Goal: Task Accomplishment & Management: Manage account settings

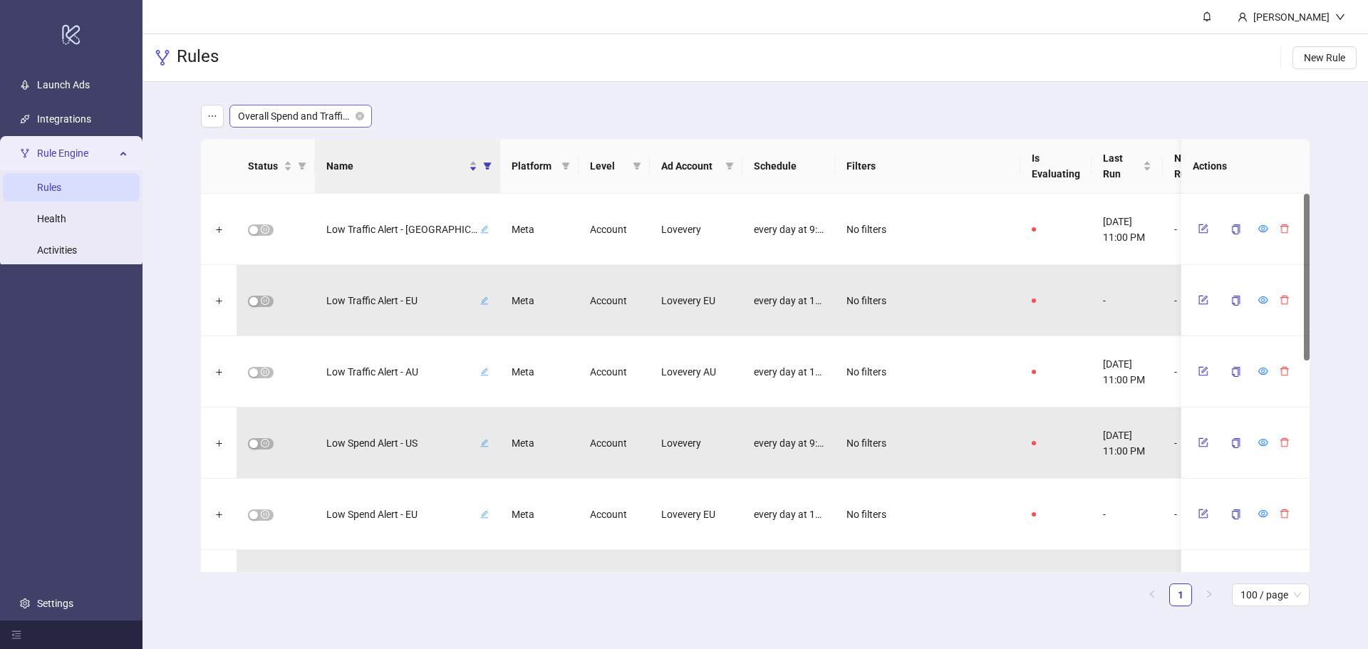
click at [342, 125] on span "Overall Spend and Traffic Alerts" at bounding box center [300, 115] width 125 height 21
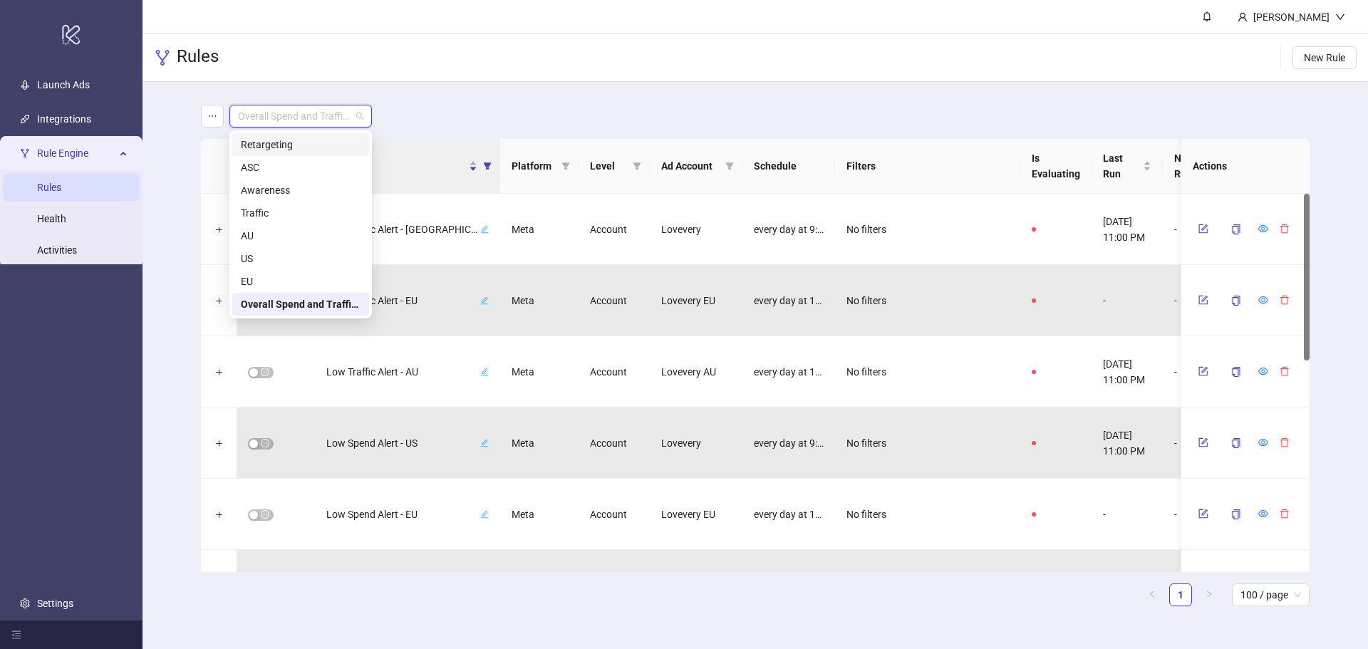
click at [301, 147] on div "Retargeting" at bounding box center [301, 145] width 120 height 16
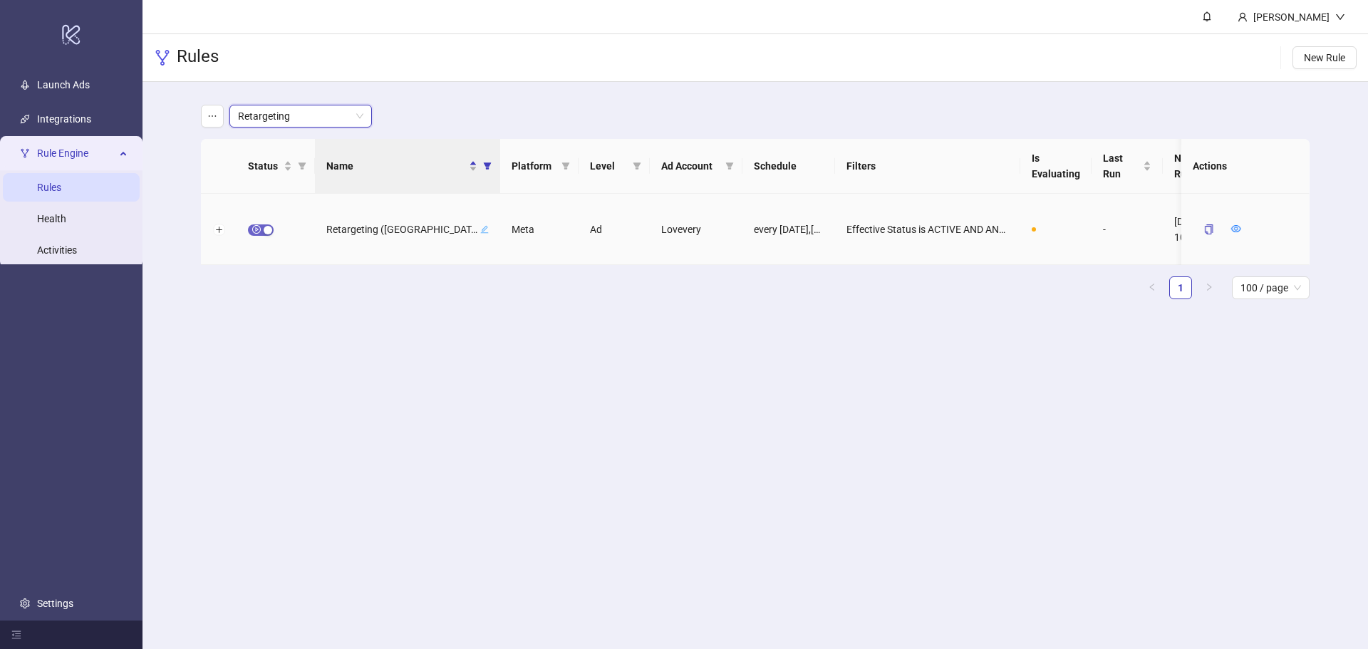
click at [258, 231] on span "button" at bounding box center [261, 229] width 26 height 11
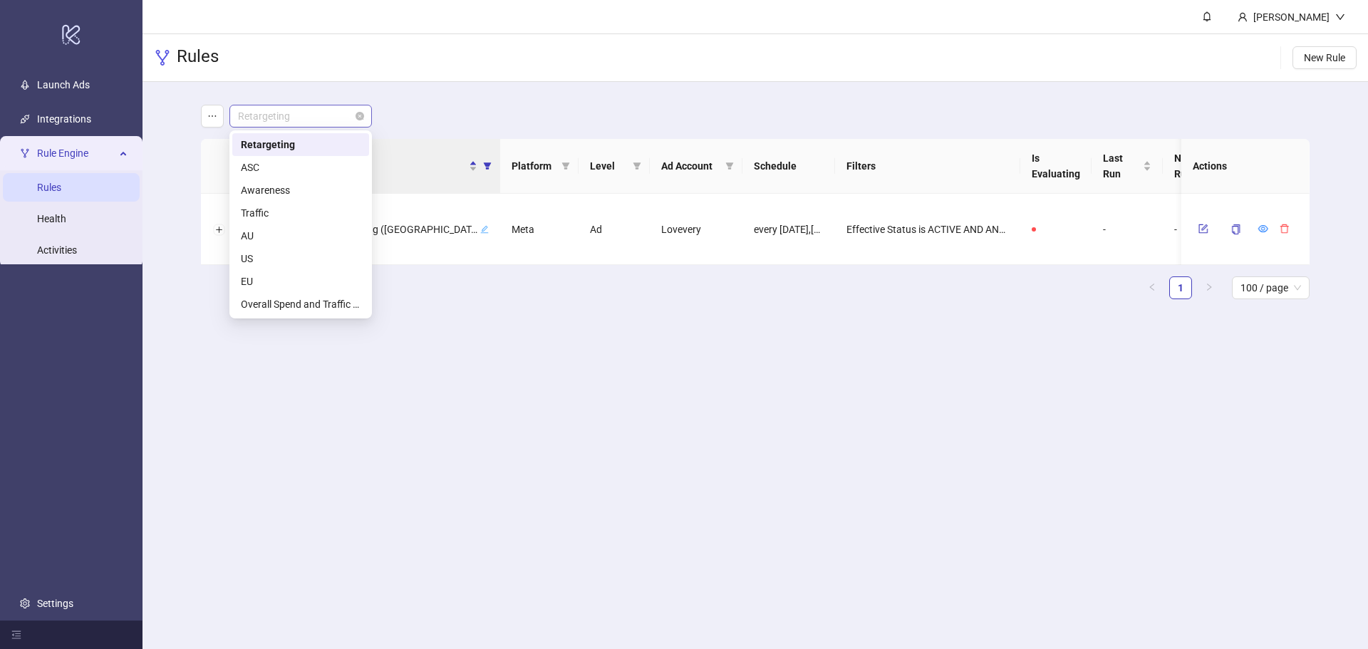
click at [325, 120] on span "Retargeting" at bounding box center [300, 115] width 125 height 21
click at [307, 171] on div "ASC" at bounding box center [301, 168] width 120 height 16
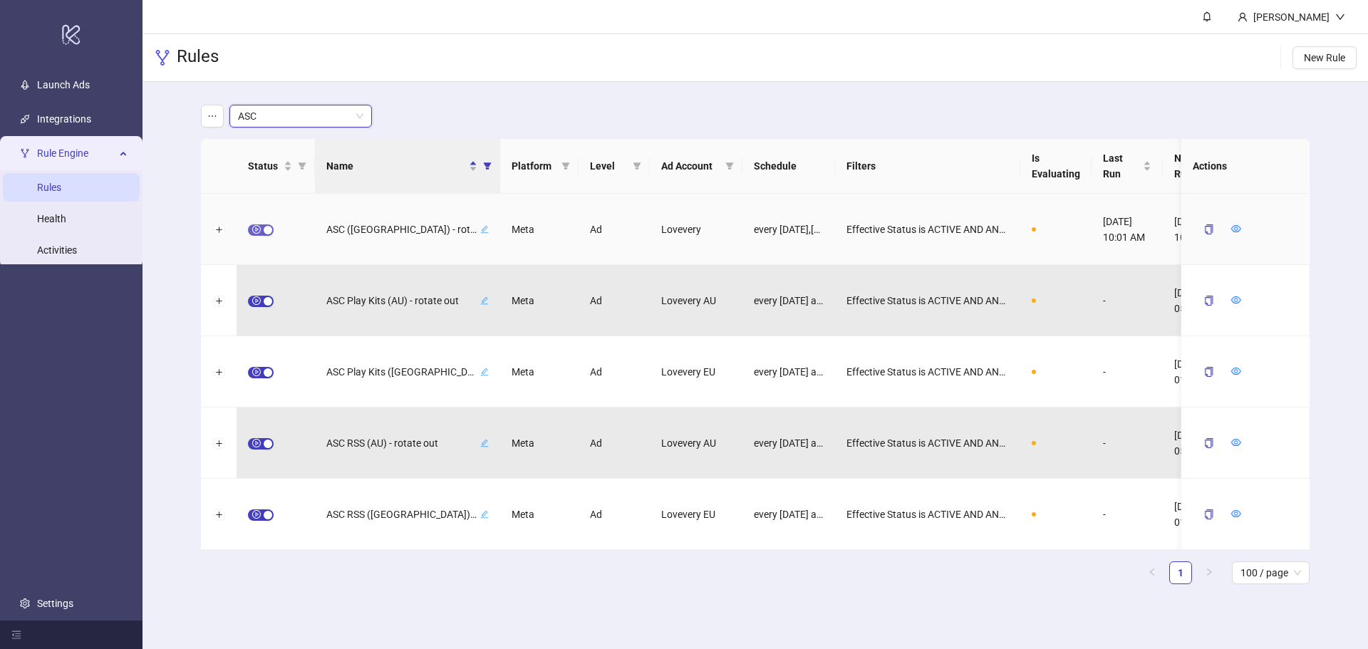
click at [259, 228] on span "button" at bounding box center [261, 229] width 26 height 11
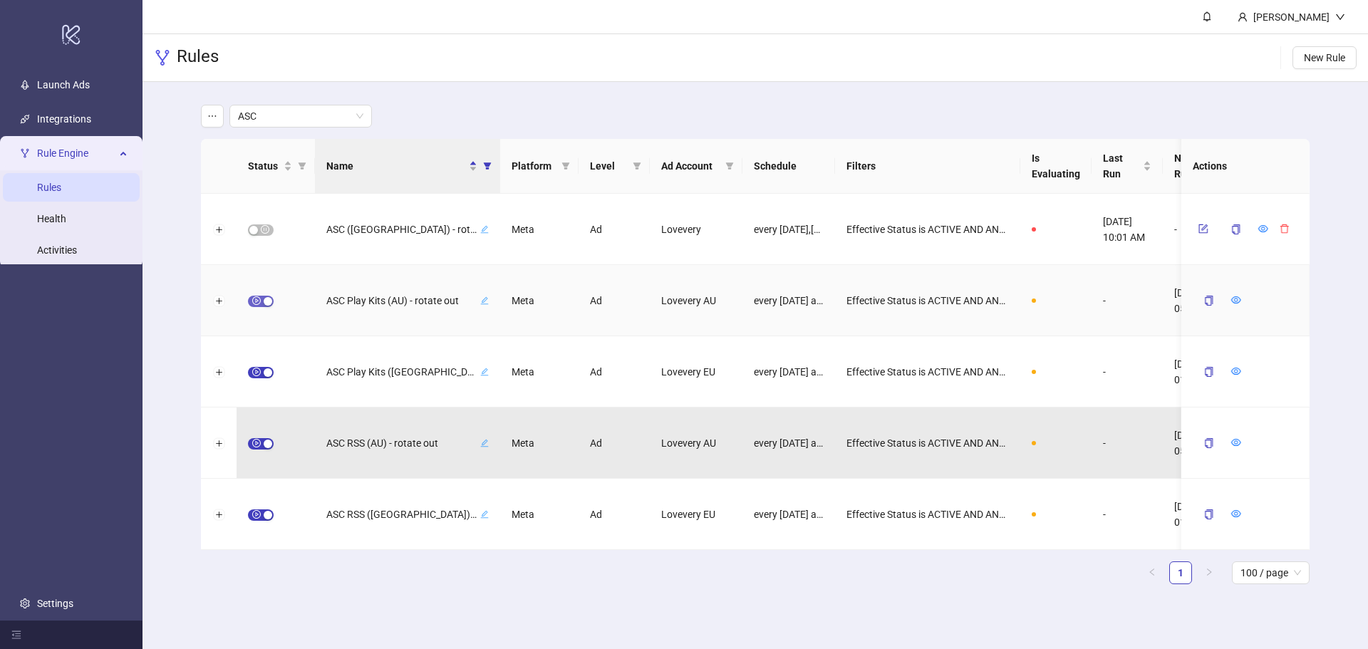
click at [263, 305] on span "button" at bounding box center [261, 301] width 26 height 11
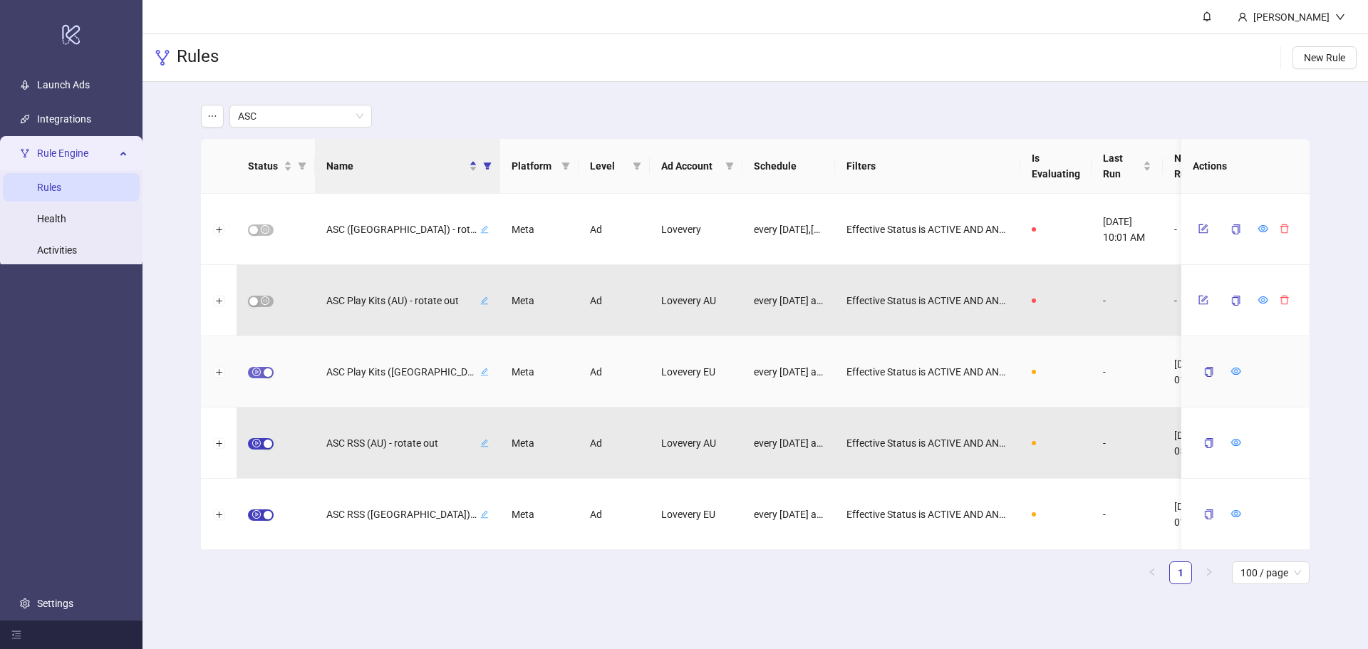
click at [261, 374] on span "button" at bounding box center [261, 372] width 26 height 11
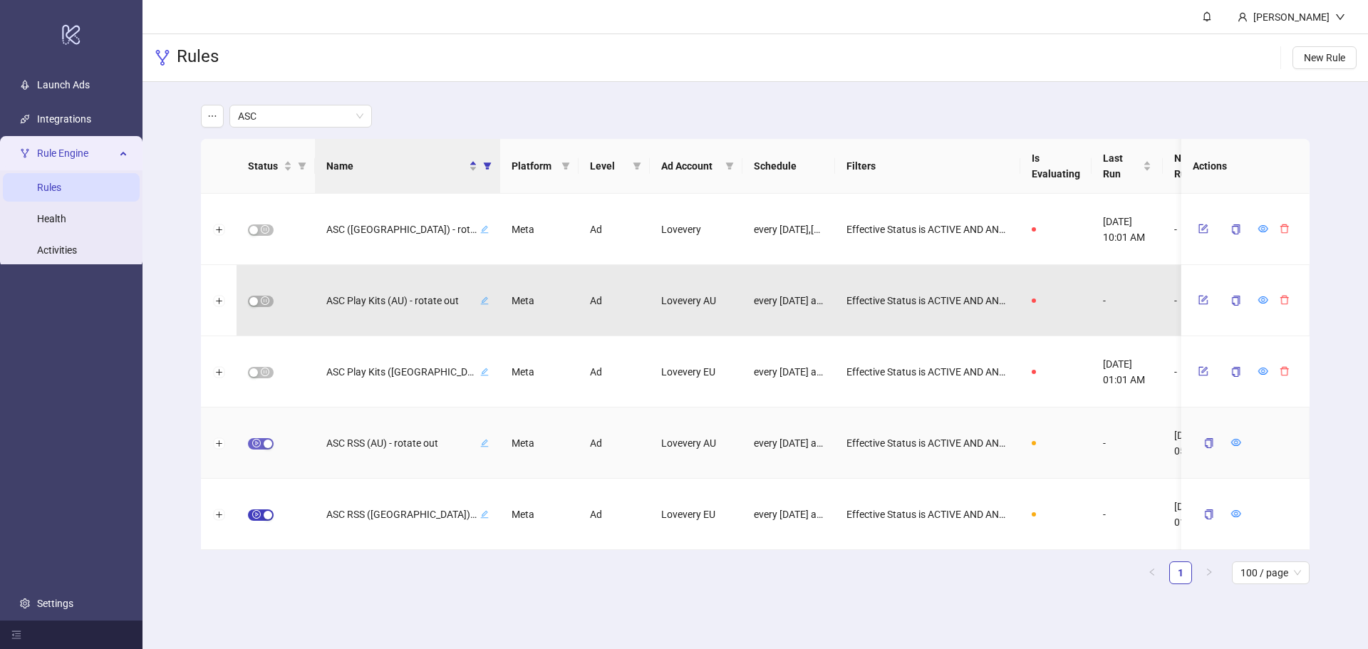
click at [259, 443] on span "button" at bounding box center [261, 443] width 26 height 11
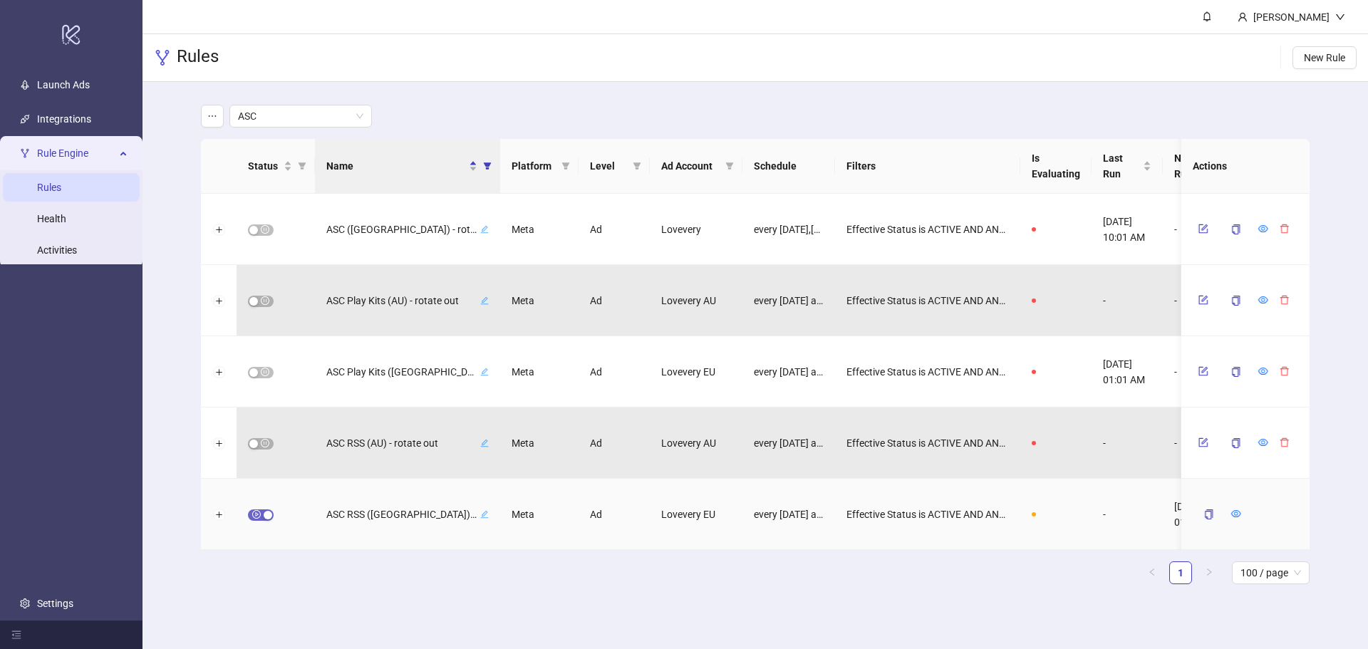
click at [256, 518] on span "button" at bounding box center [261, 515] width 26 height 11
click at [286, 118] on span "ASC" at bounding box center [300, 115] width 125 height 21
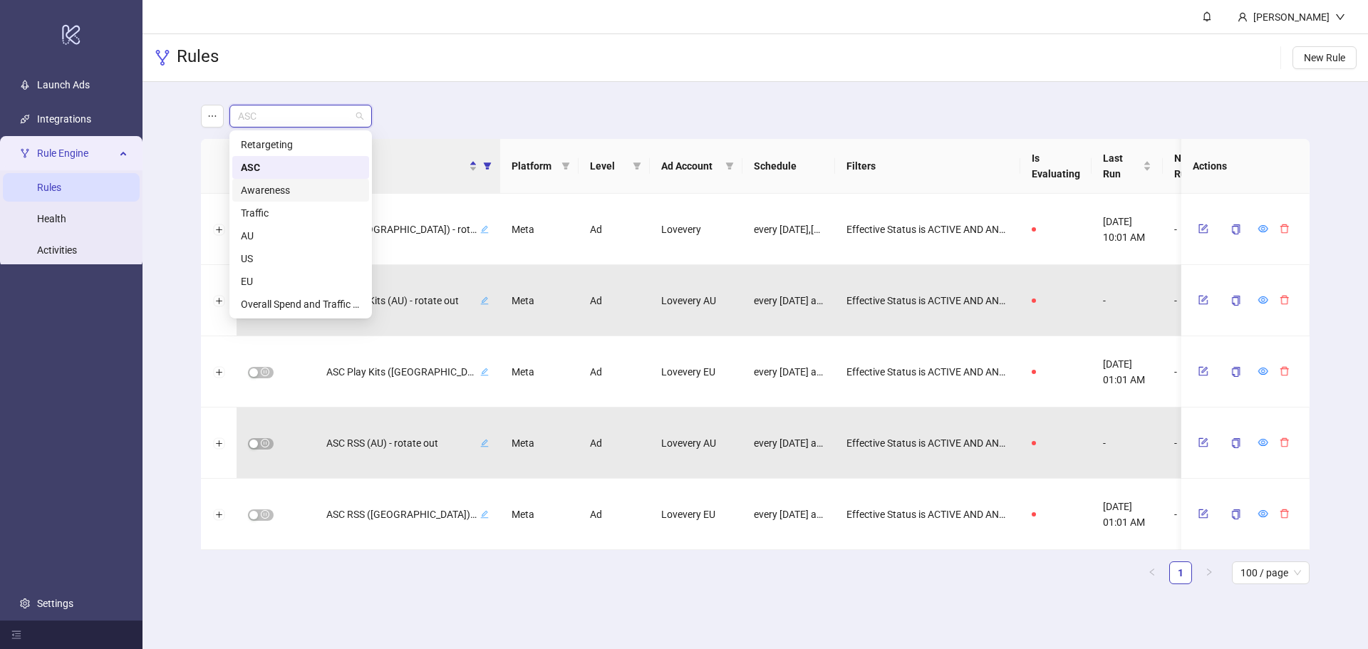
click at [264, 187] on div "Awareness" at bounding box center [301, 190] width 120 height 16
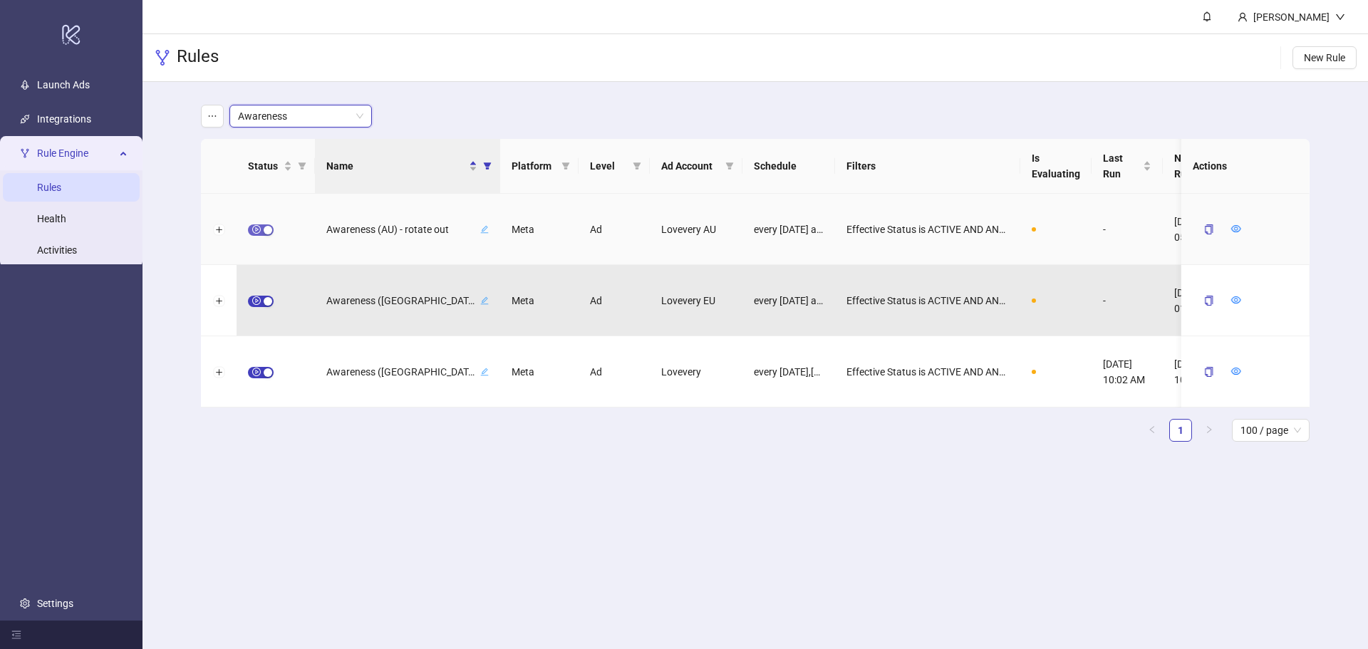
click at [264, 228] on div "button" at bounding box center [268, 230] width 9 height 9
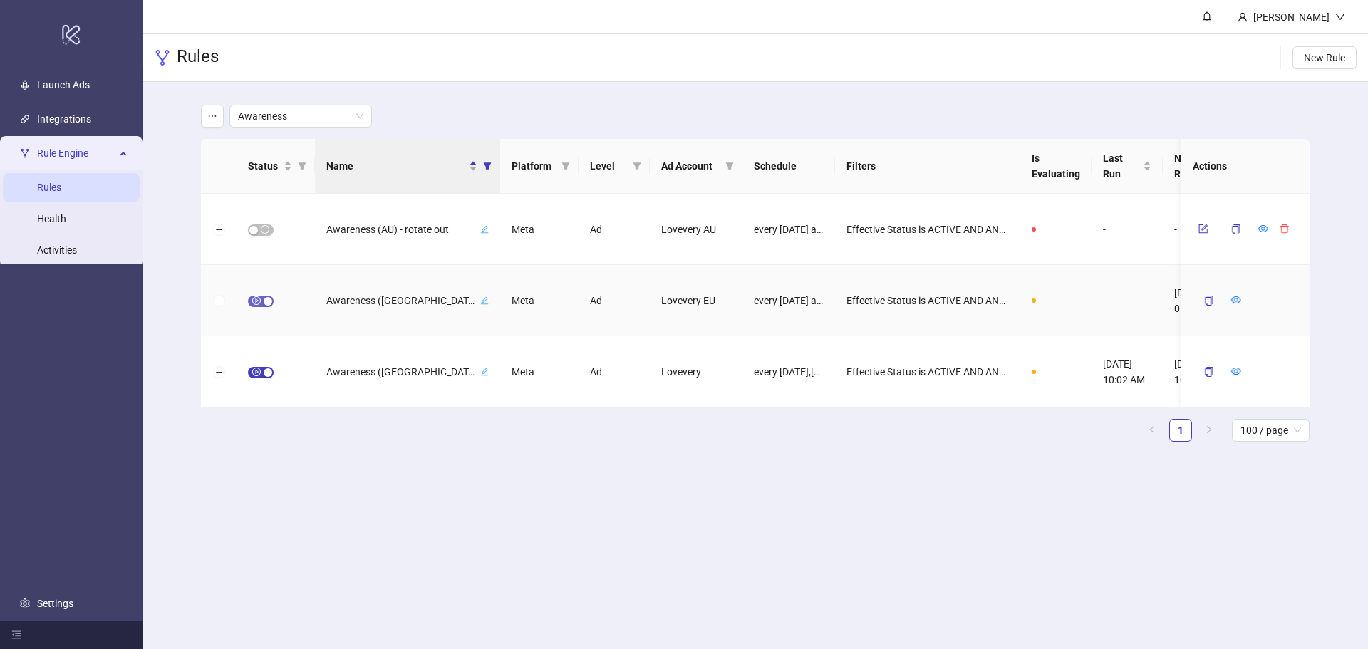
click at [256, 304] on span "button" at bounding box center [261, 301] width 26 height 11
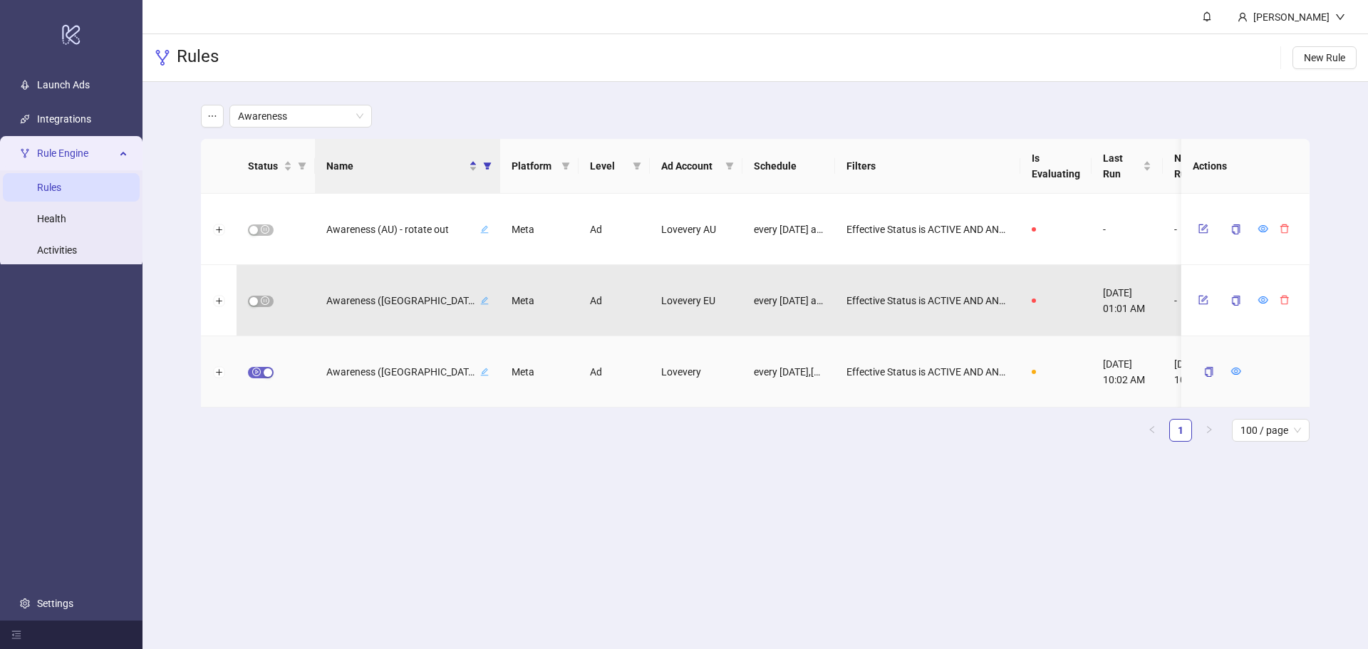
click at [257, 372] on span "button" at bounding box center [261, 372] width 26 height 11
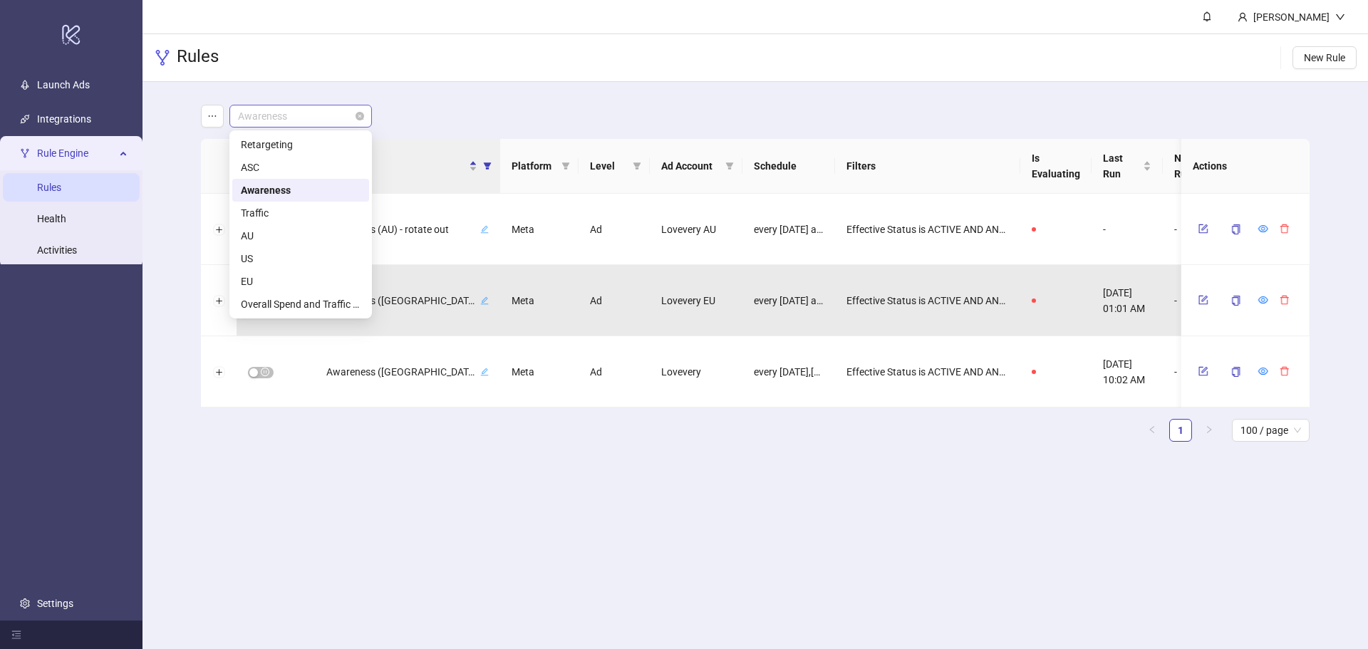
click at [303, 113] on span "Awareness" at bounding box center [300, 115] width 125 height 21
click at [274, 219] on div "Traffic" at bounding box center [301, 213] width 120 height 16
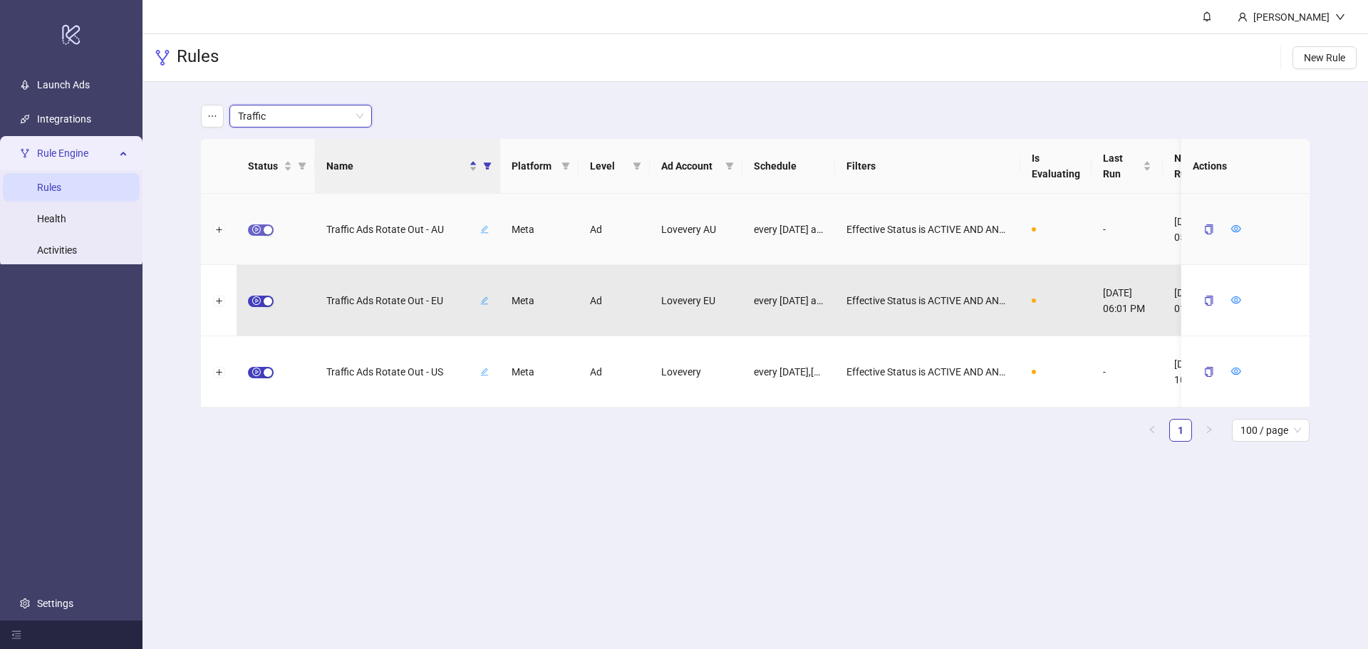
click at [256, 230] on span "button" at bounding box center [261, 229] width 26 height 11
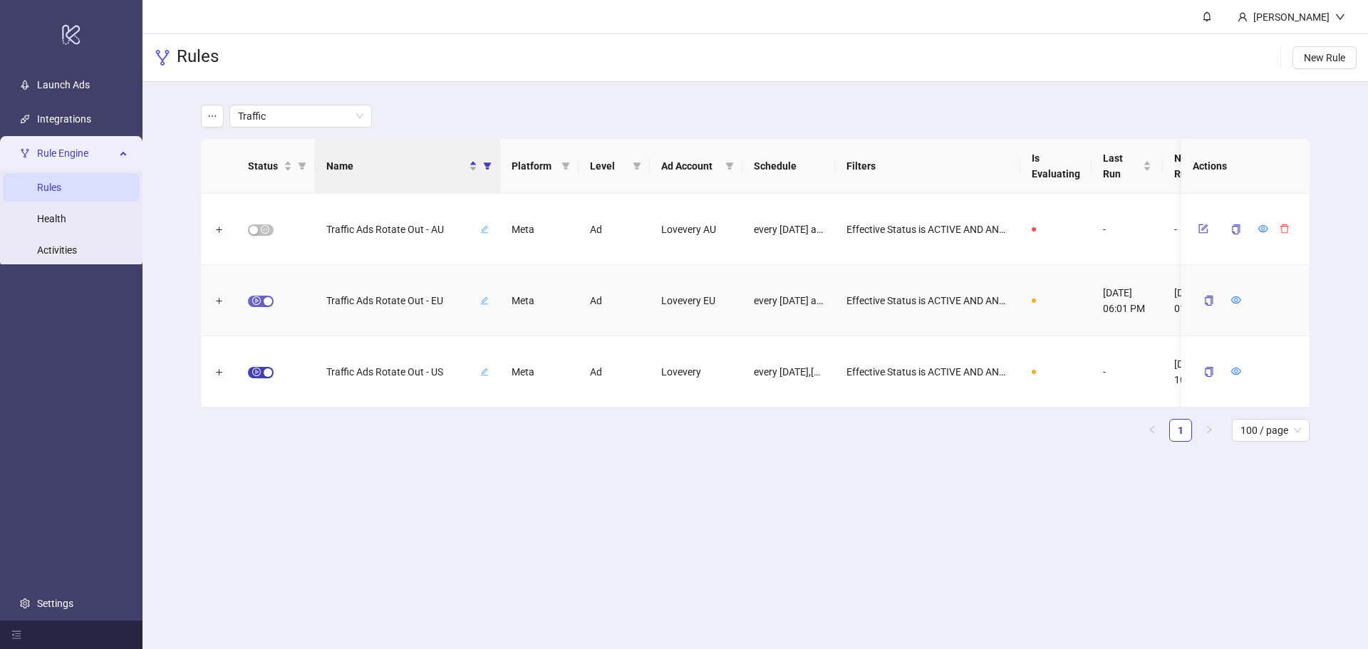
click at [262, 304] on span "button" at bounding box center [261, 301] width 26 height 11
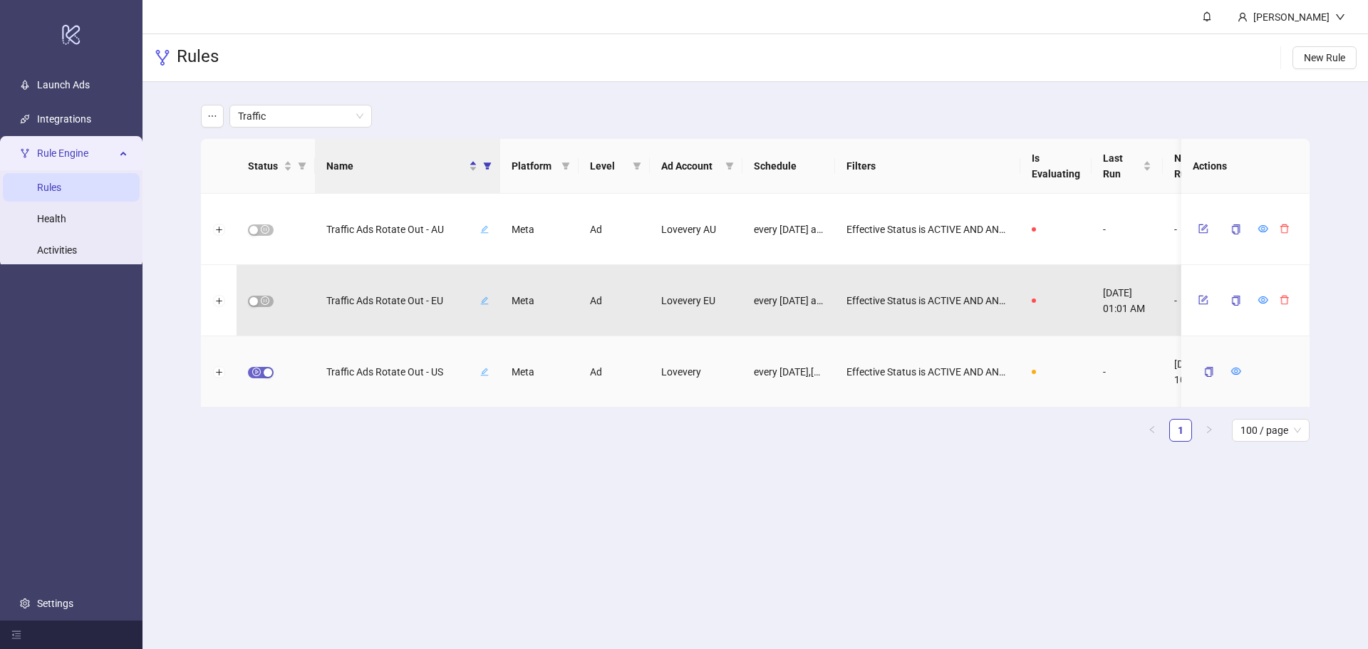
click at [260, 376] on span "button" at bounding box center [261, 372] width 26 height 11
click at [322, 121] on span "Traffic" at bounding box center [300, 115] width 125 height 21
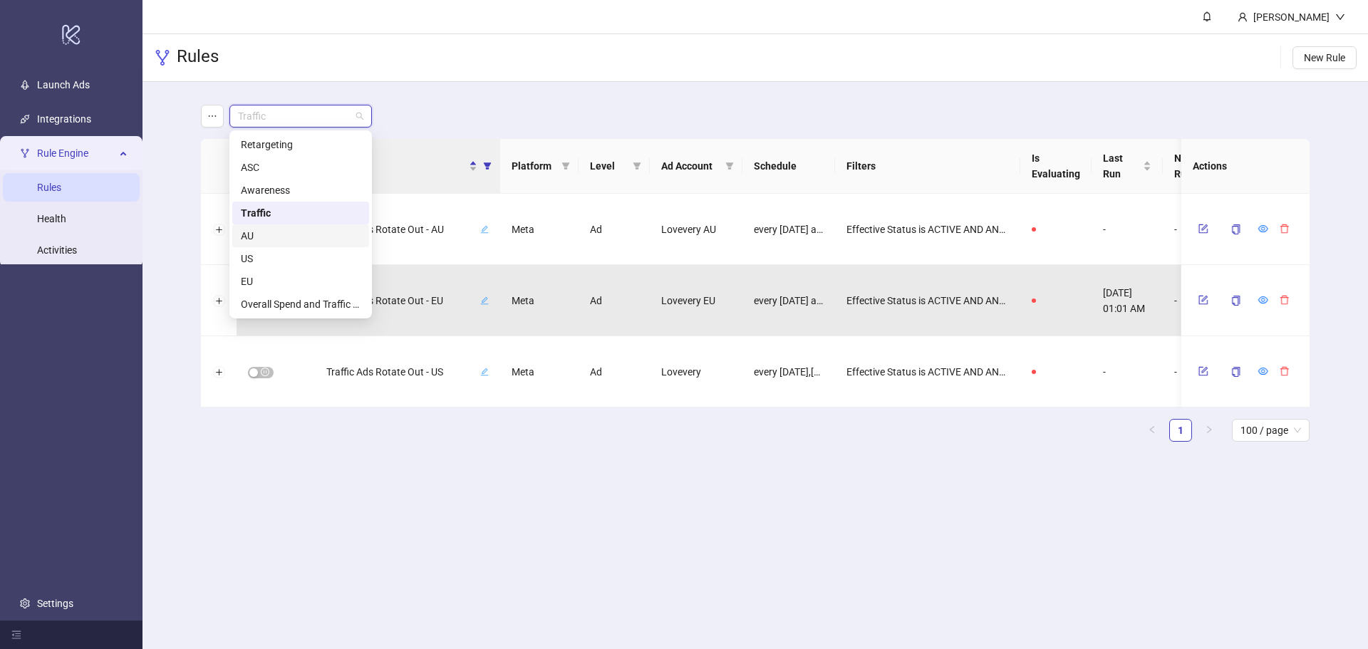
click at [308, 240] on div "AU" at bounding box center [301, 236] width 120 height 16
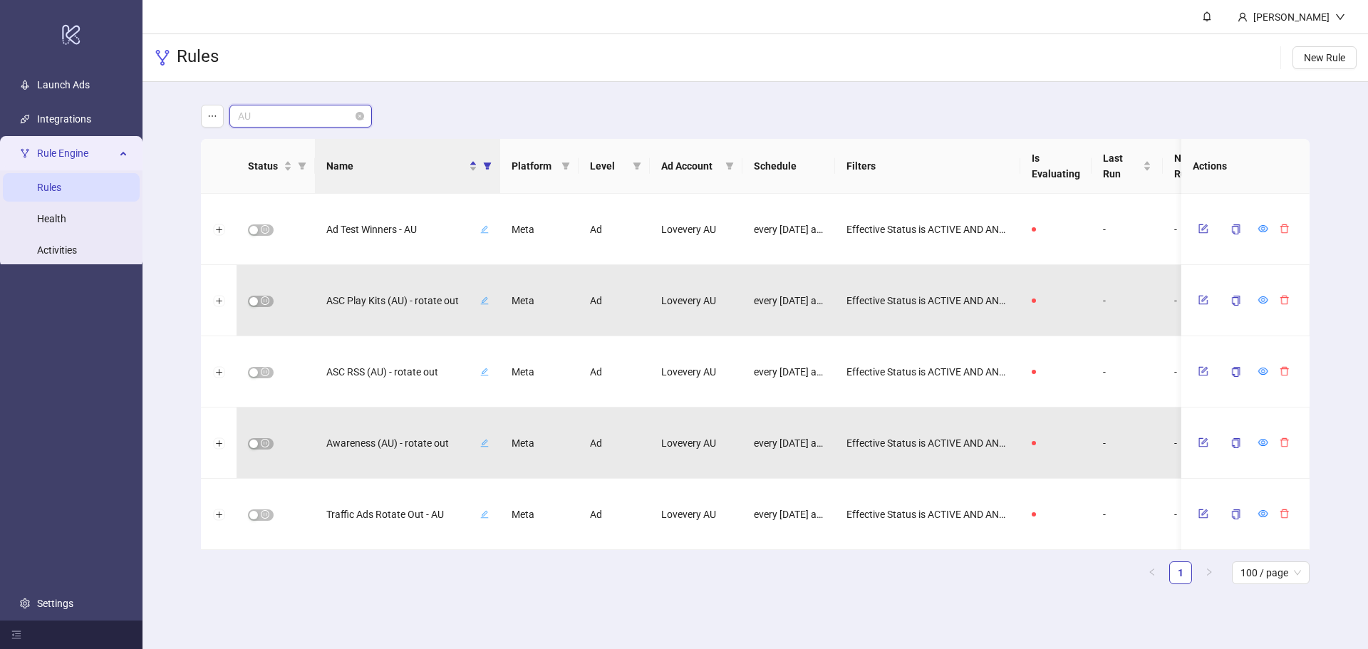
click at [298, 111] on span "AU" at bounding box center [300, 115] width 125 height 21
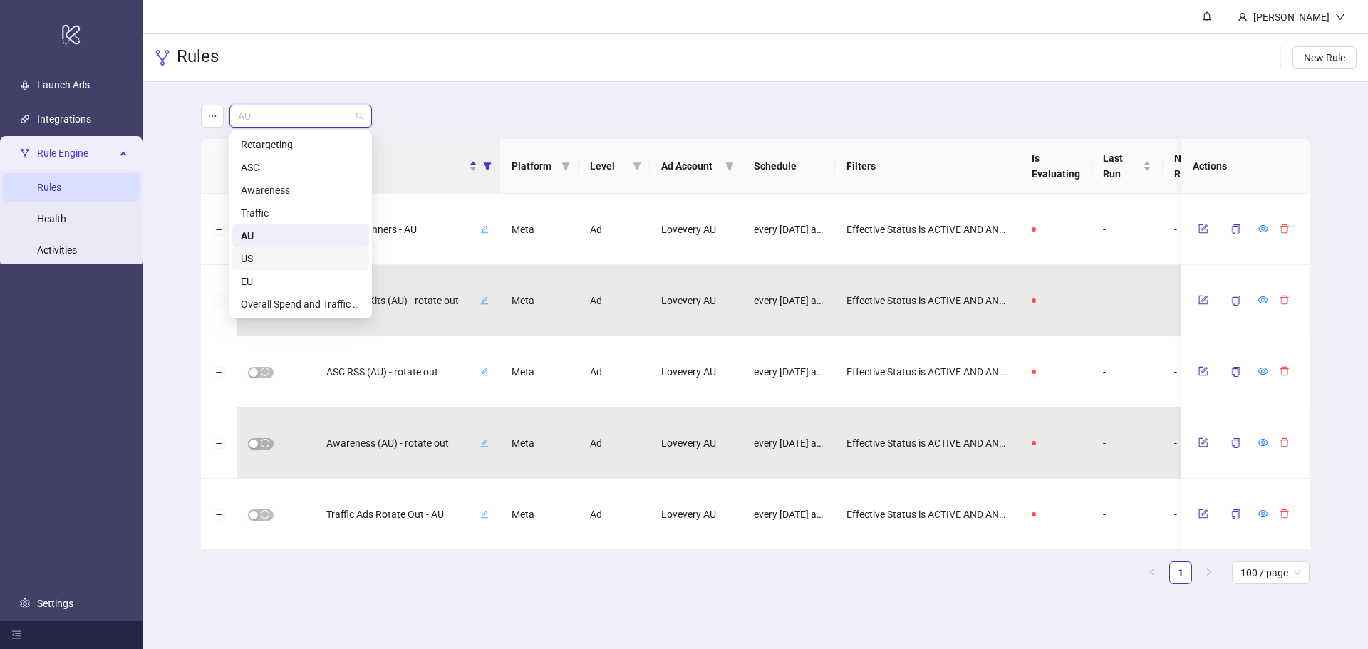
click at [276, 267] on div "US" at bounding box center [300, 258] width 137 height 23
click at [319, 109] on span "US" at bounding box center [300, 115] width 125 height 21
click at [277, 277] on div "EU" at bounding box center [301, 282] width 120 height 16
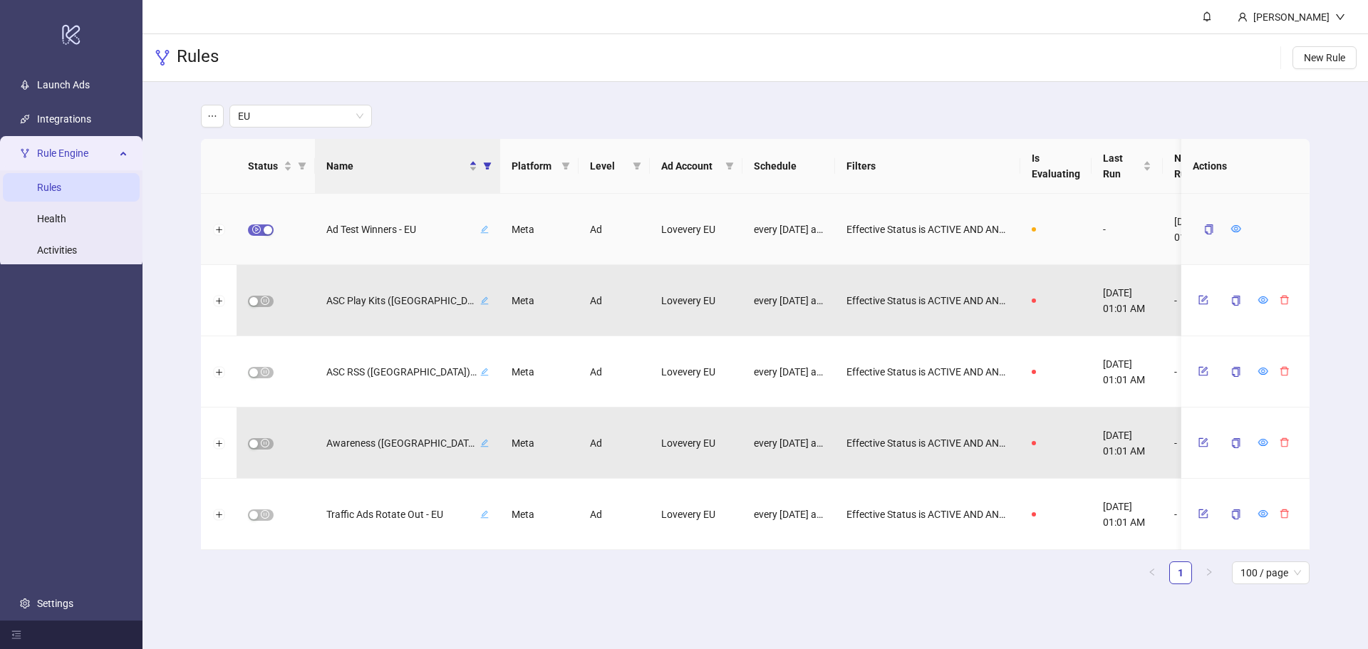
click at [257, 229] on span "button" at bounding box center [261, 229] width 26 height 11
click at [294, 120] on span "EU" at bounding box center [300, 115] width 125 height 21
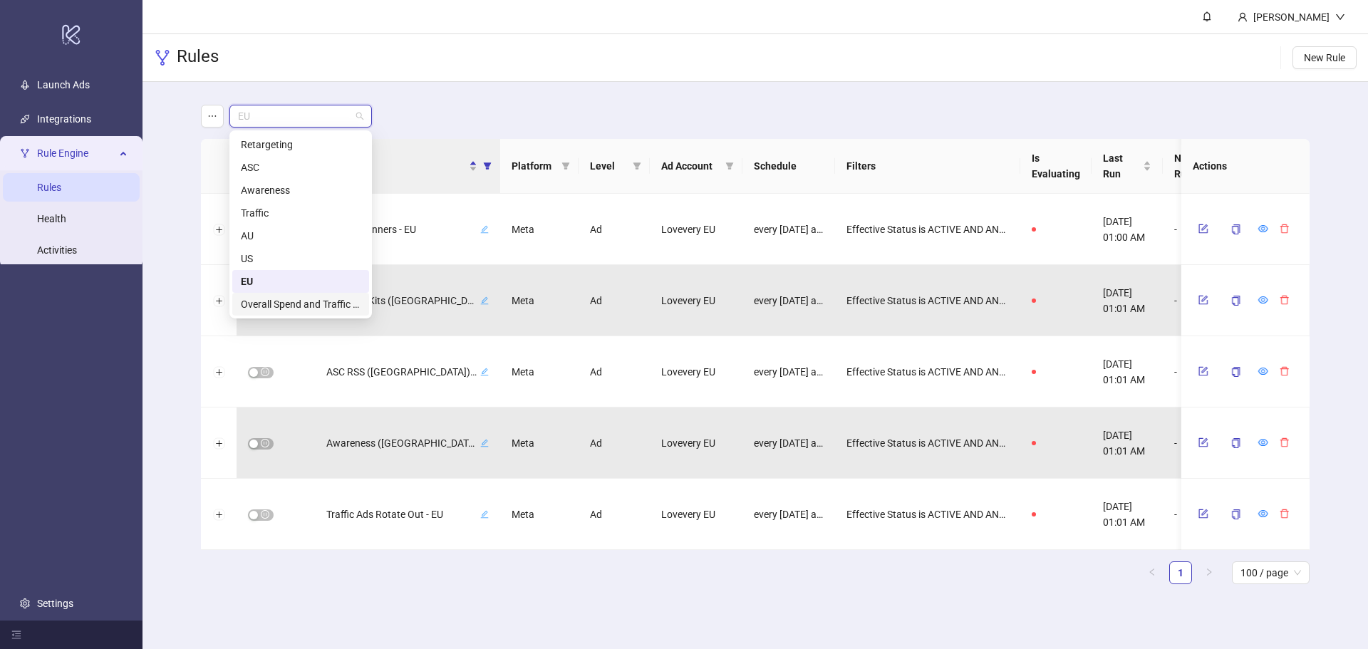
click at [286, 307] on div "Overall Spend and Traffic Alerts" at bounding box center [301, 304] width 120 height 16
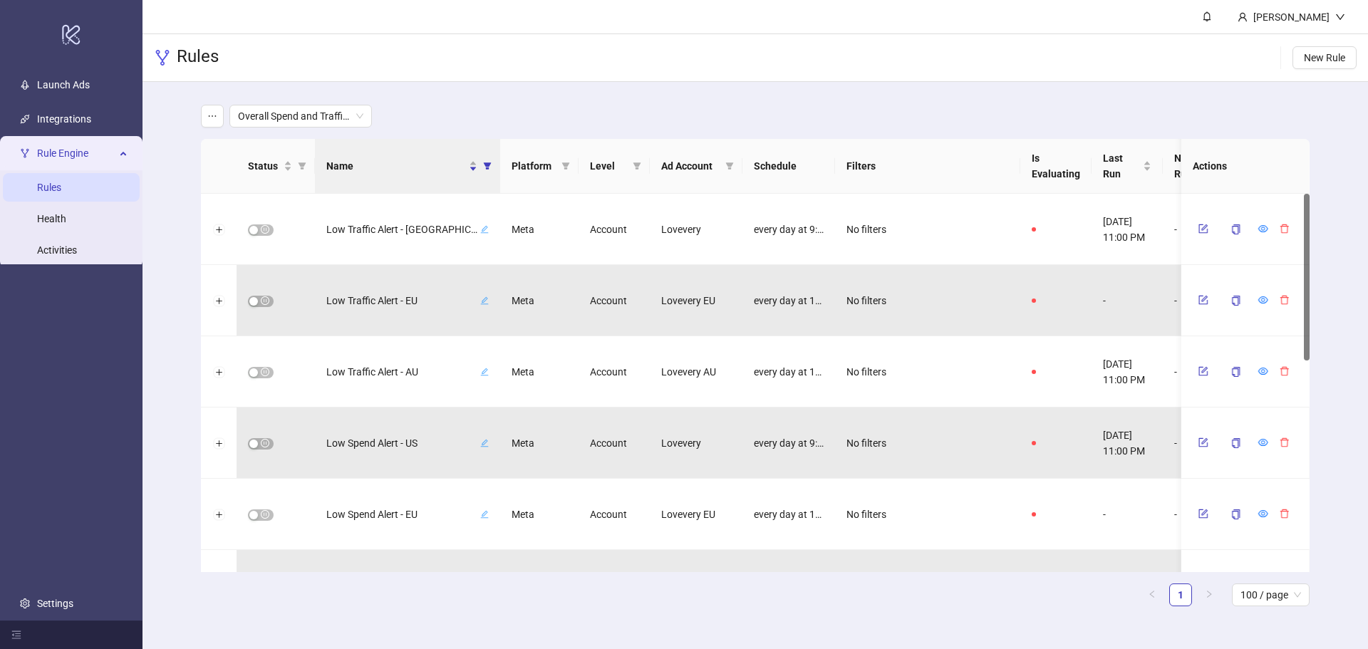
drag, startPoint x: 488, startPoint y: 172, endPoint x: 476, endPoint y: 196, distance: 27.1
click at [487, 172] on span "Name" at bounding box center [487, 165] width 14 height 21
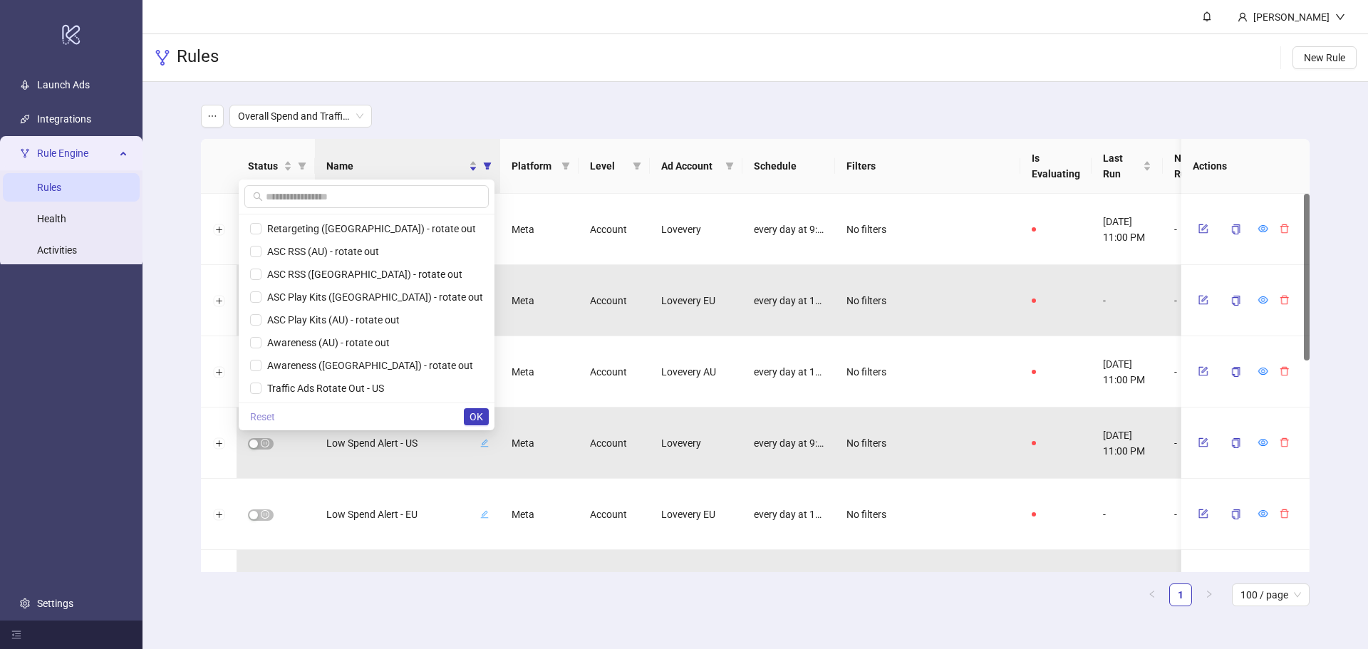
click at [275, 413] on span "Reset" at bounding box center [262, 416] width 25 height 11
click at [480, 413] on span "OK" at bounding box center [477, 416] width 14 height 11
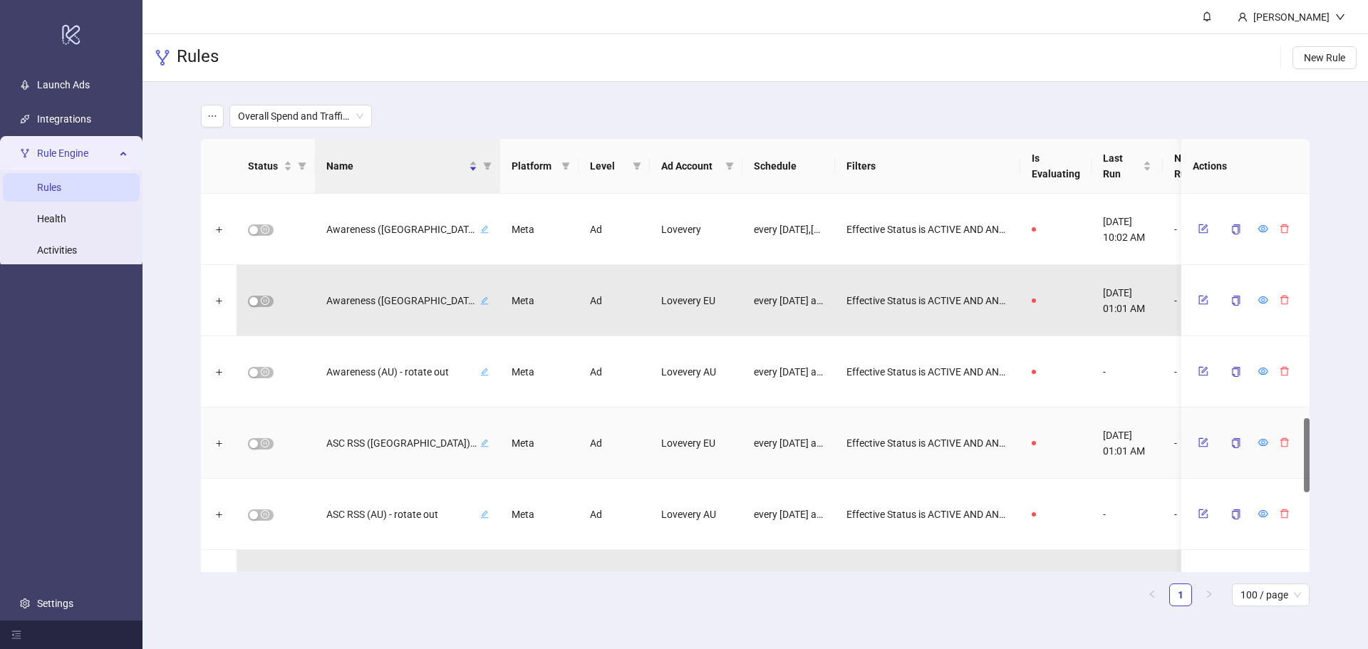
scroll to position [1546, 0]
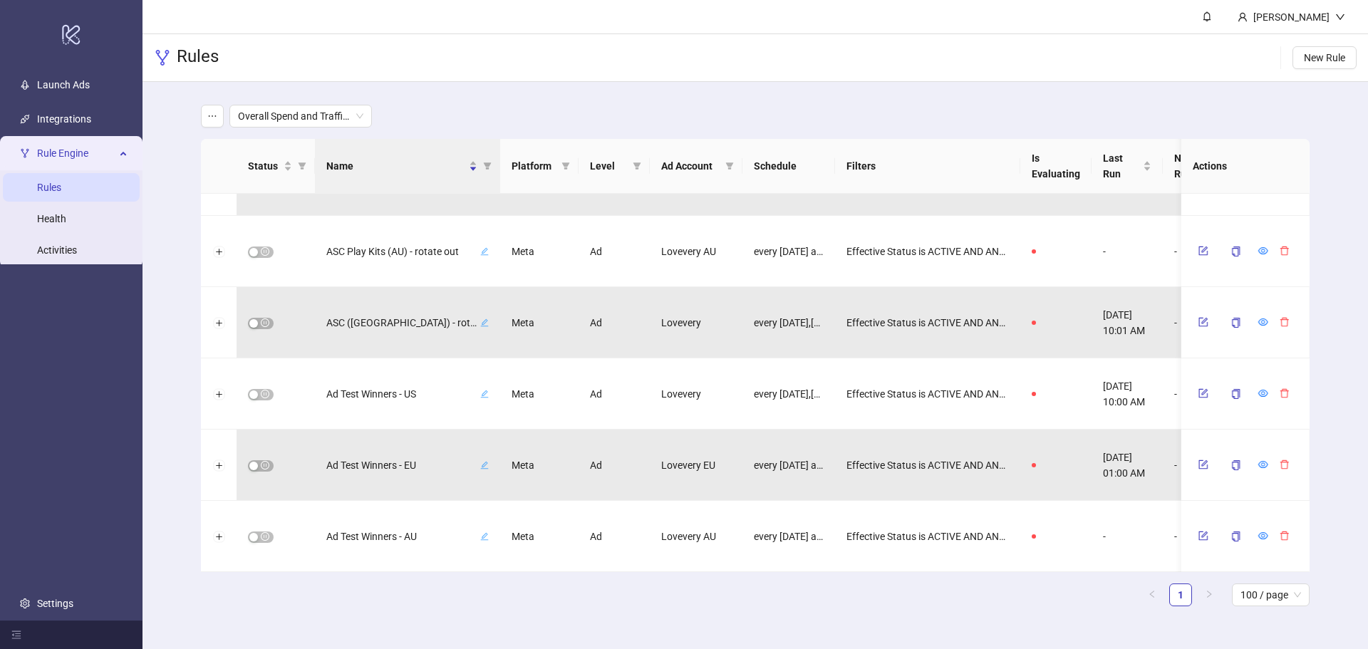
click at [72, 524] on ul "Launch Ads Integrations Rule Engine Rules Health Activities Settings" at bounding box center [71, 344] width 143 height 553
